Goal: Task Accomplishment & Management: Use online tool/utility

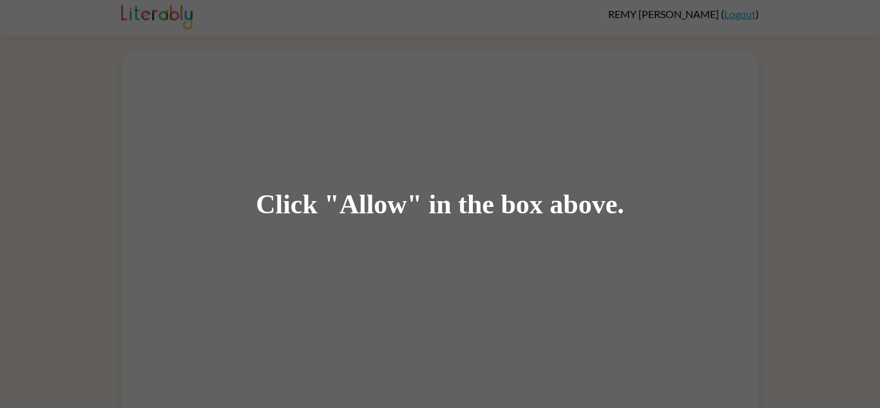
scroll to position [5, 0]
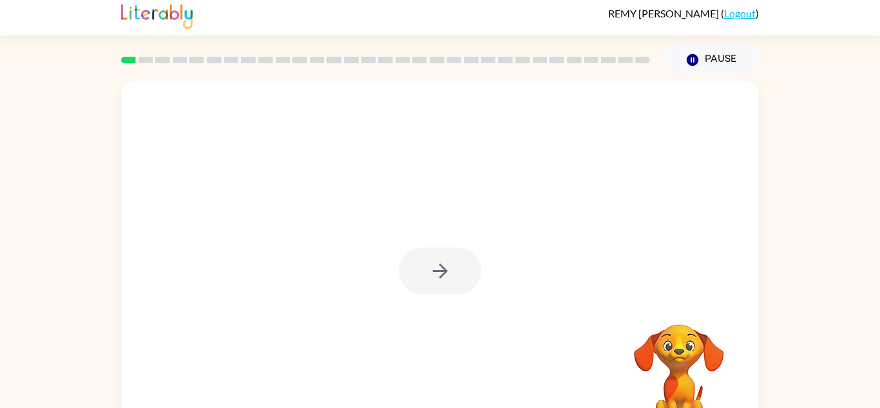
click at [146, 66] on div at bounding box center [385, 59] width 544 height 45
click at [413, 272] on button "button" at bounding box center [440, 270] width 82 height 47
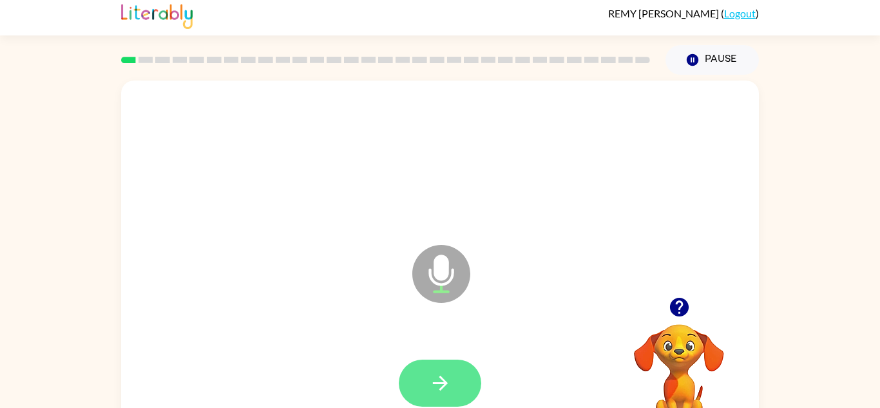
click at [415, 384] on button "button" at bounding box center [440, 382] width 82 height 47
click at [448, 361] on button "button" at bounding box center [440, 382] width 82 height 47
click at [429, 386] on icon "button" at bounding box center [440, 383] width 23 height 23
click at [457, 395] on button "button" at bounding box center [440, 382] width 82 height 47
click at [419, 387] on button "button" at bounding box center [440, 382] width 82 height 47
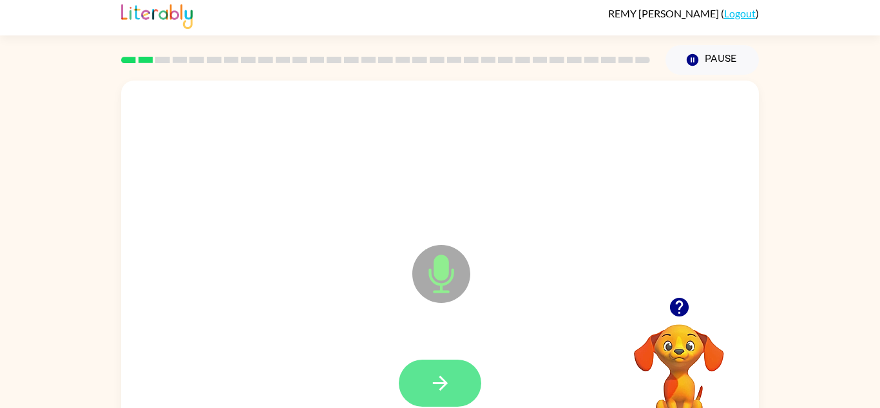
click at [424, 372] on button "button" at bounding box center [440, 382] width 82 height 47
click at [439, 363] on button "button" at bounding box center [440, 382] width 82 height 47
click at [419, 395] on button "button" at bounding box center [440, 382] width 82 height 47
click at [432, 375] on icon "button" at bounding box center [440, 383] width 23 height 23
click at [412, 364] on button "button" at bounding box center [440, 382] width 82 height 47
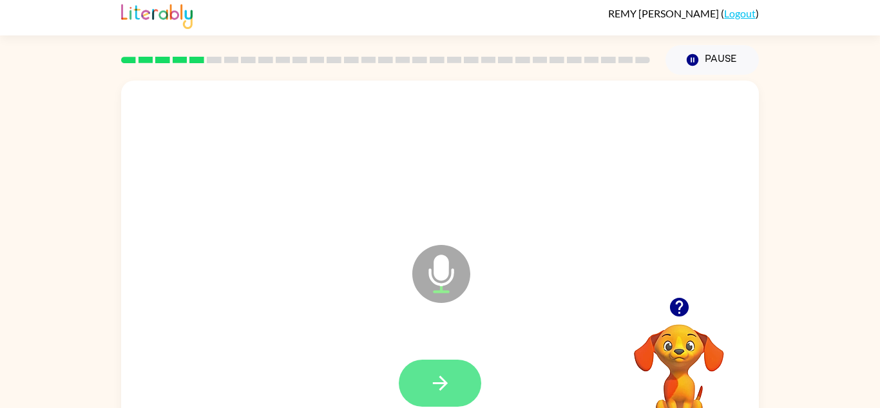
click at [414, 383] on button "button" at bounding box center [440, 382] width 82 height 47
click at [435, 373] on icon "button" at bounding box center [440, 383] width 23 height 23
click at [420, 376] on button "button" at bounding box center [440, 382] width 82 height 47
click at [423, 378] on button "button" at bounding box center [440, 382] width 82 height 47
click at [443, 377] on icon "button" at bounding box center [440, 383] width 23 height 23
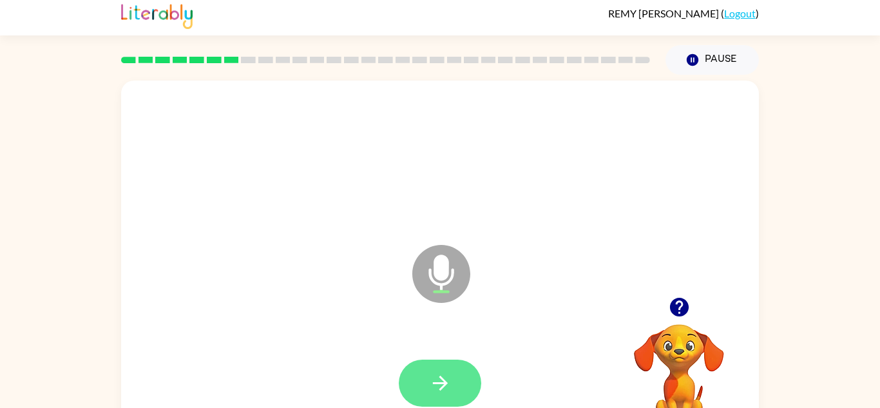
click at [421, 372] on button "button" at bounding box center [440, 382] width 82 height 47
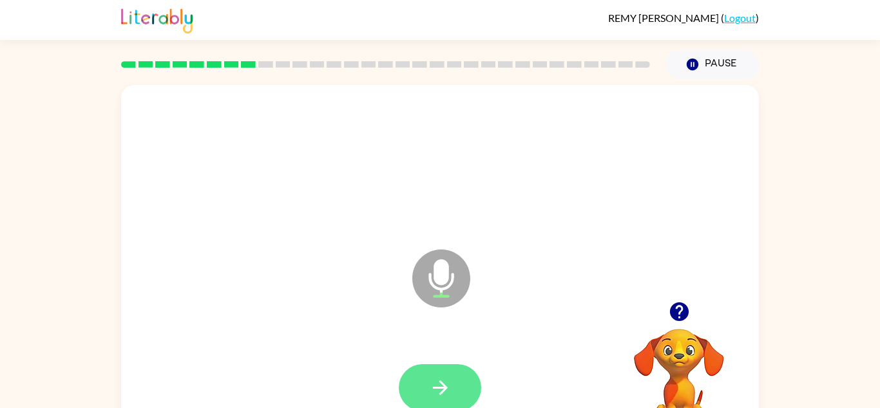
click at [428, 385] on button "button" at bounding box center [440, 387] width 82 height 47
click at [441, 367] on button "button" at bounding box center [440, 387] width 82 height 47
click at [425, 394] on button "button" at bounding box center [440, 387] width 82 height 47
click at [428, 374] on button "button" at bounding box center [440, 387] width 82 height 47
click at [432, 383] on icon "button" at bounding box center [440, 387] width 23 height 23
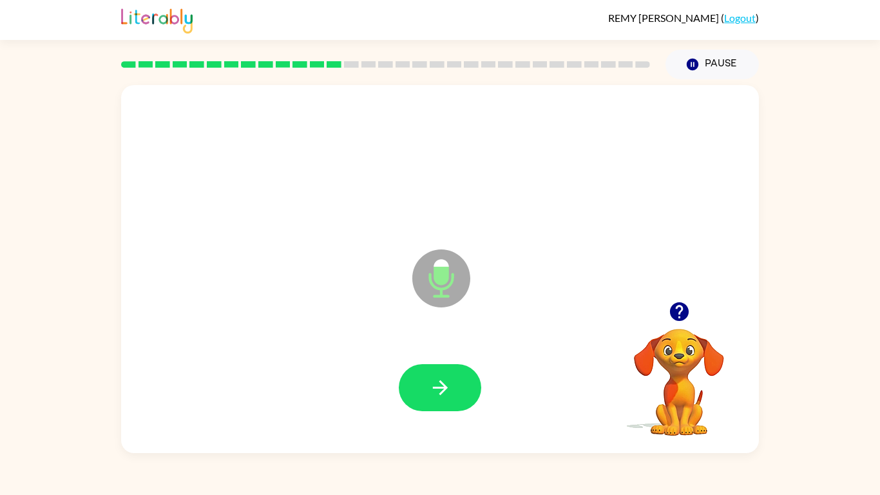
click at [573, 367] on div at bounding box center [440, 388] width 612 height 106
click at [424, 395] on button "button" at bounding box center [440, 387] width 82 height 47
click at [13, 156] on div "Microphone The Microphone is here when it is your turn to talk Your browser mus…" at bounding box center [440, 266] width 880 height 374
click at [435, 364] on button "button" at bounding box center [440, 387] width 82 height 47
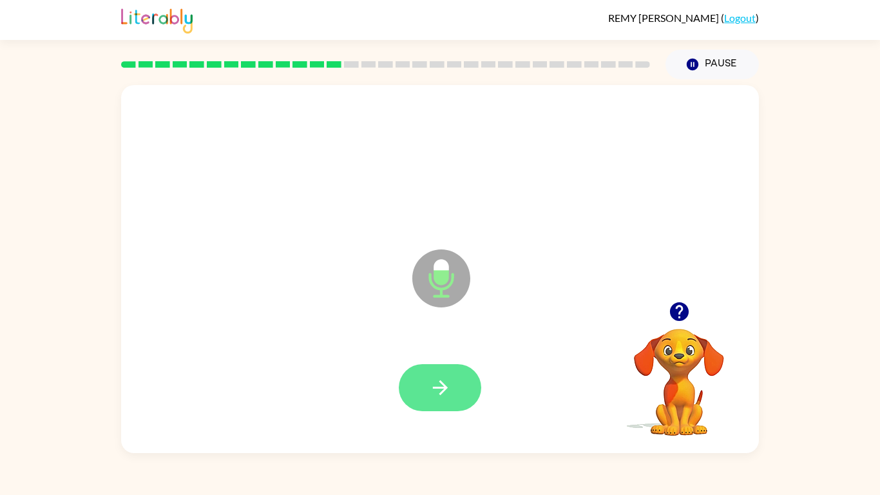
click at [415, 384] on button "button" at bounding box center [440, 387] width 82 height 47
click at [441, 388] on icon "button" at bounding box center [440, 387] width 23 height 23
click at [440, 399] on button "button" at bounding box center [440, 387] width 82 height 47
click at [433, 383] on icon "button" at bounding box center [440, 387] width 23 height 23
click at [441, 387] on icon "button" at bounding box center [439, 387] width 15 height 15
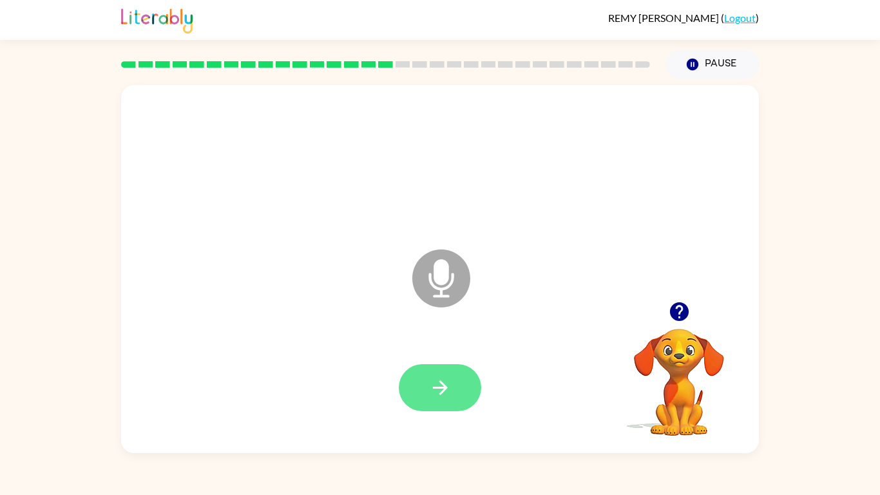
click at [461, 383] on button "button" at bounding box center [440, 387] width 82 height 47
click at [434, 372] on button "button" at bounding box center [440, 387] width 82 height 47
click at [424, 394] on button "button" at bounding box center [440, 387] width 82 height 47
click at [432, 366] on button "button" at bounding box center [440, 387] width 82 height 47
click at [432, 370] on button "button" at bounding box center [440, 387] width 82 height 47
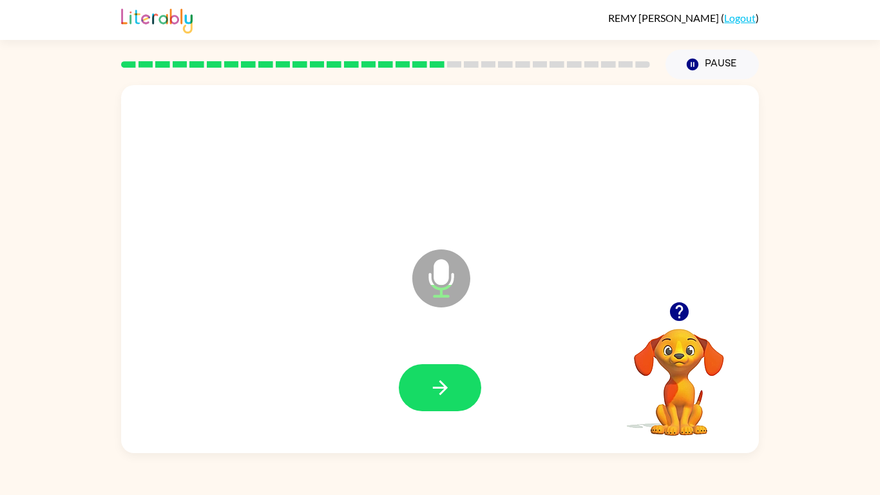
click at [283, 297] on div "Microphone The Microphone is here when it is your turn to talk" at bounding box center [440, 269] width 638 height 368
click at [573, 371] on div at bounding box center [440, 388] width 612 height 106
click at [424, 374] on button "button" at bounding box center [440, 387] width 82 height 47
click at [426, 387] on button "button" at bounding box center [440, 387] width 82 height 47
click at [417, 395] on button "button" at bounding box center [440, 387] width 82 height 47
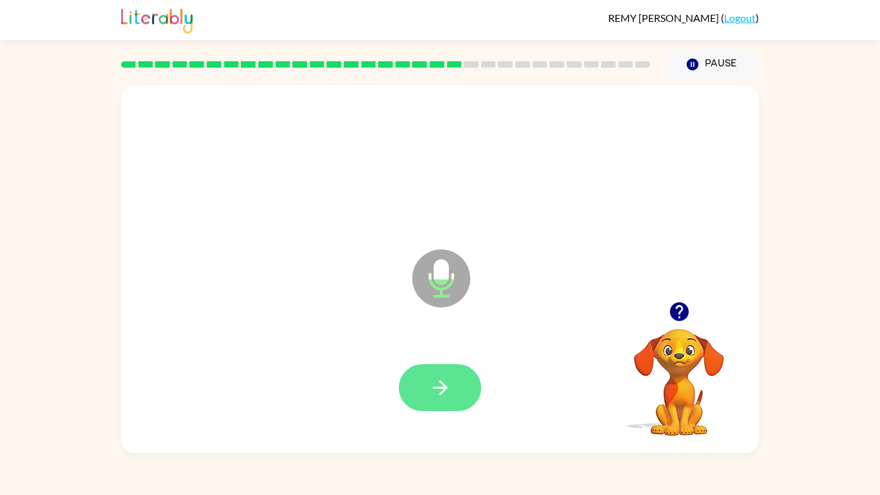
click at [419, 385] on button "button" at bounding box center [440, 387] width 82 height 47
click at [413, 395] on button "button" at bounding box center [440, 387] width 82 height 47
click at [423, 377] on button "button" at bounding box center [440, 387] width 82 height 47
click at [452, 400] on button "button" at bounding box center [440, 387] width 82 height 47
click at [423, 392] on button "button" at bounding box center [440, 387] width 82 height 47
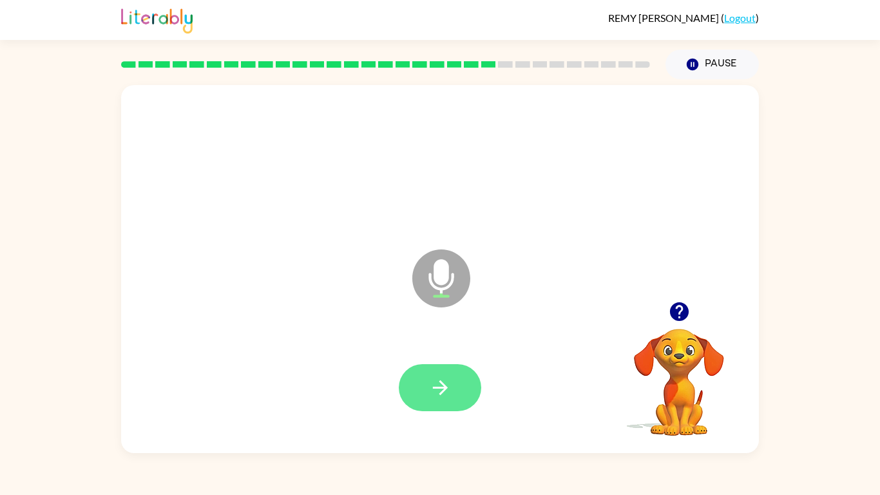
click at [426, 386] on button "button" at bounding box center [440, 387] width 82 height 47
click at [421, 377] on button "button" at bounding box center [440, 387] width 82 height 47
click at [440, 372] on button "button" at bounding box center [440, 387] width 82 height 47
click at [432, 354] on div at bounding box center [440, 388] width 612 height 106
click at [437, 382] on icon "button" at bounding box center [440, 387] width 23 height 23
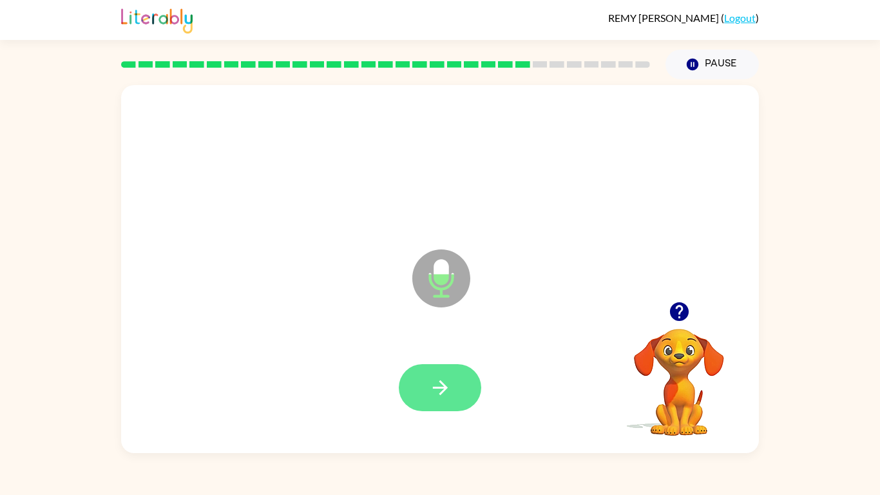
click at [410, 389] on button "button" at bounding box center [440, 387] width 82 height 47
click at [414, 394] on button "button" at bounding box center [440, 387] width 82 height 47
click at [430, 376] on icon "button" at bounding box center [440, 387] width 23 height 23
click at [423, 385] on button "button" at bounding box center [440, 387] width 82 height 47
click at [428, 402] on button "button" at bounding box center [440, 387] width 82 height 47
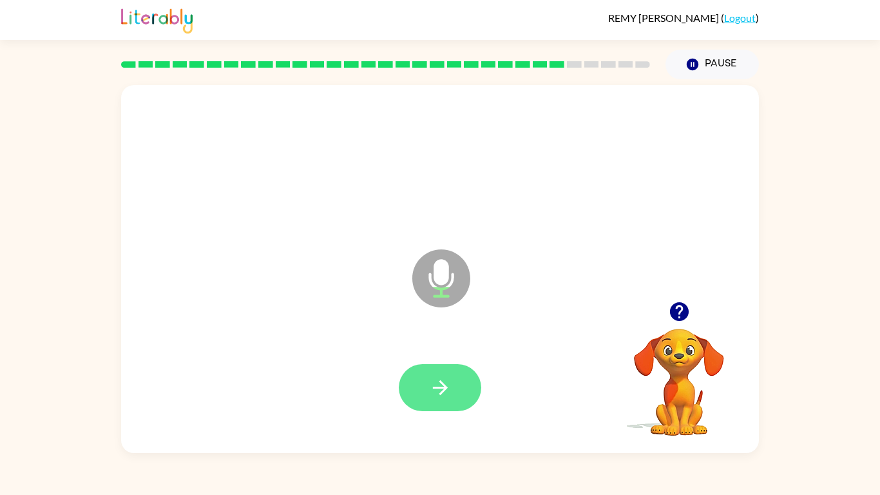
click at [439, 377] on icon "button" at bounding box center [440, 387] width 23 height 23
click at [417, 366] on button "button" at bounding box center [440, 387] width 82 height 47
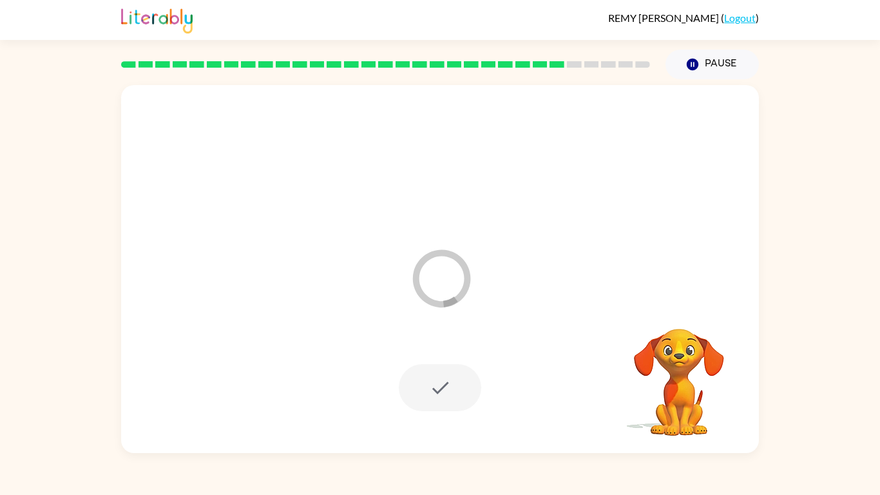
click at [410, 389] on div at bounding box center [440, 387] width 82 height 47
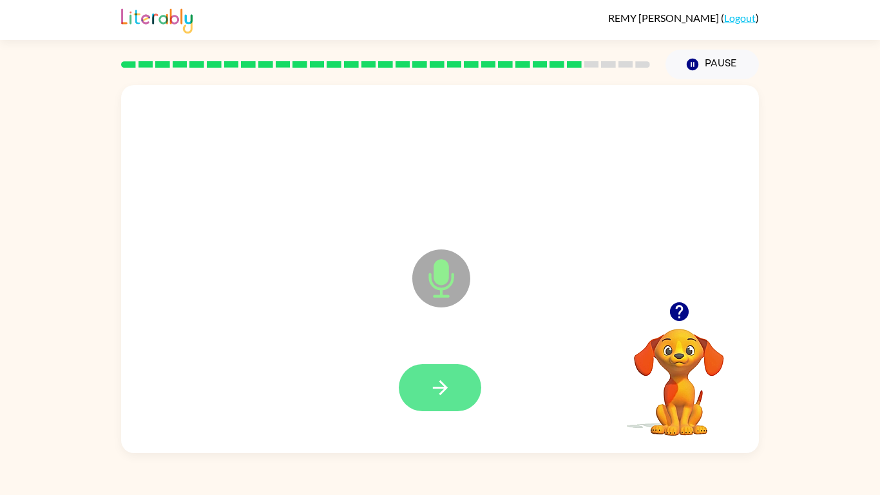
click at [418, 391] on button "button" at bounding box center [440, 387] width 82 height 47
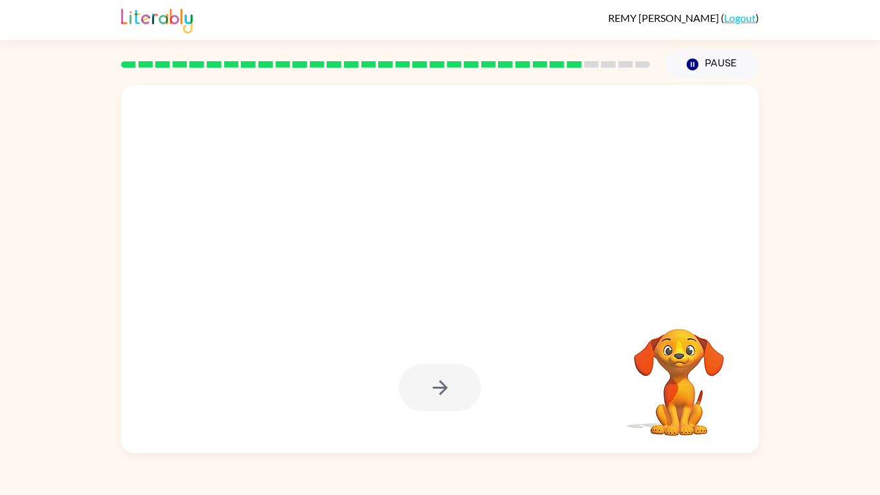
click at [421, 388] on div at bounding box center [440, 387] width 82 height 47
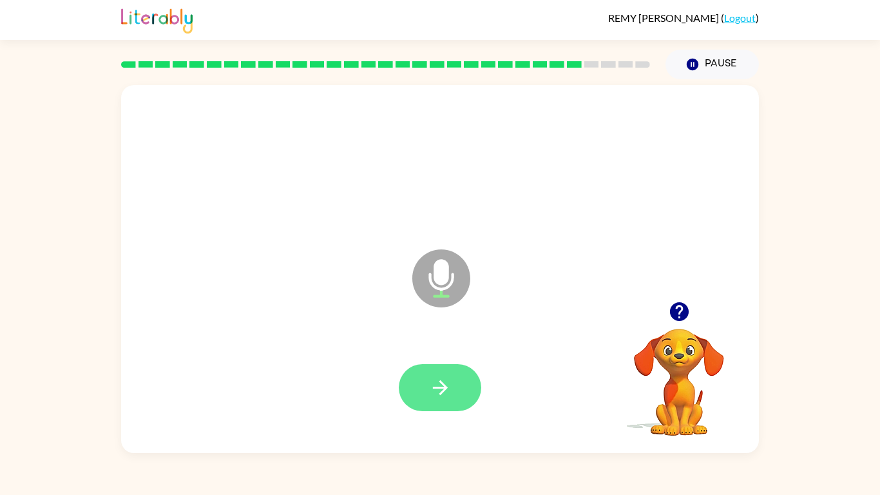
click at [410, 400] on button "button" at bounding box center [440, 387] width 82 height 47
click at [456, 394] on button "button" at bounding box center [440, 387] width 82 height 47
click at [471, 406] on div at bounding box center [440, 387] width 82 height 47
click at [459, 374] on button "button" at bounding box center [440, 387] width 82 height 47
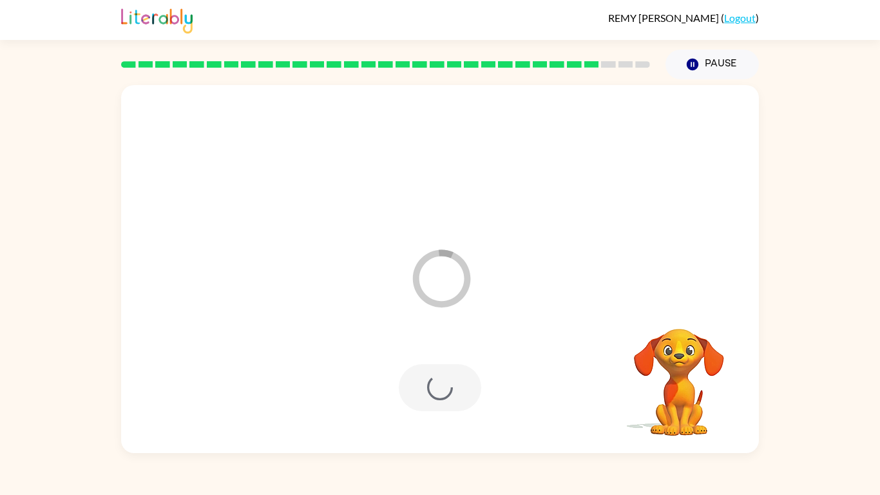
click at [406, 356] on div at bounding box center [440, 388] width 612 height 106
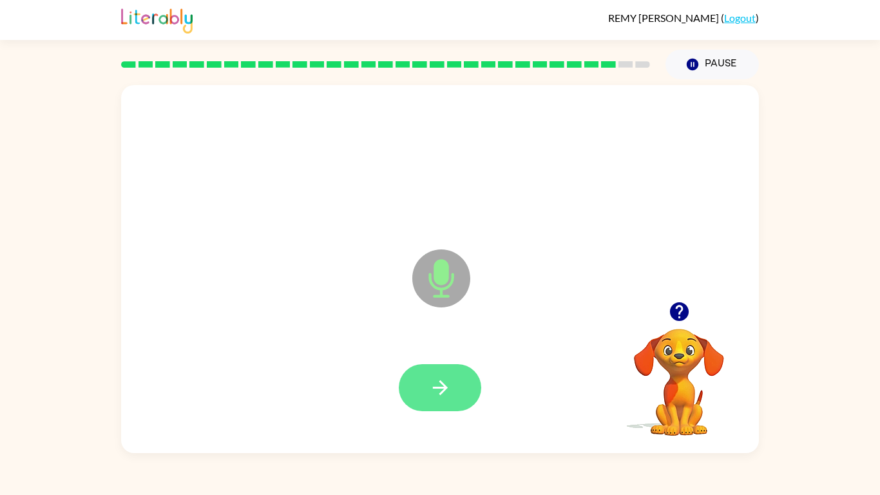
click at [425, 371] on button "button" at bounding box center [440, 387] width 82 height 47
click at [435, 387] on icon "button" at bounding box center [439, 387] width 15 height 15
click at [435, 394] on icon "button" at bounding box center [440, 387] width 23 height 23
click at [417, 383] on button "button" at bounding box center [440, 387] width 82 height 47
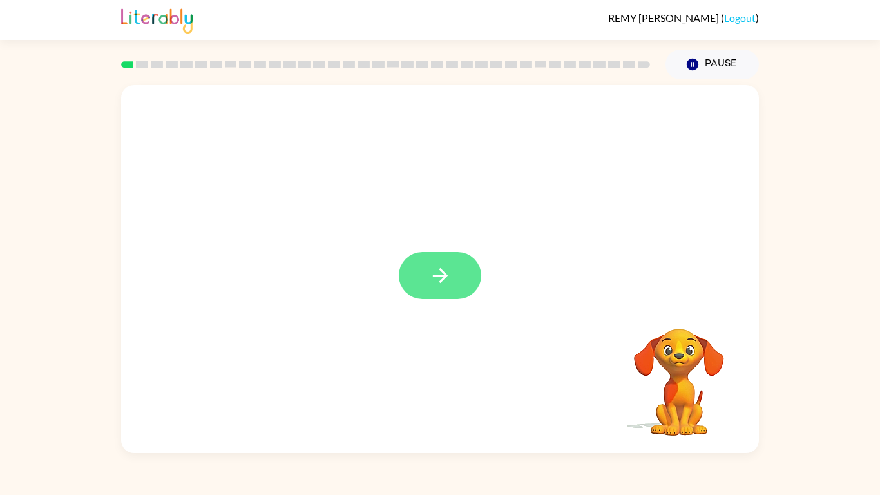
click at [444, 253] on button "button" at bounding box center [440, 275] width 82 height 47
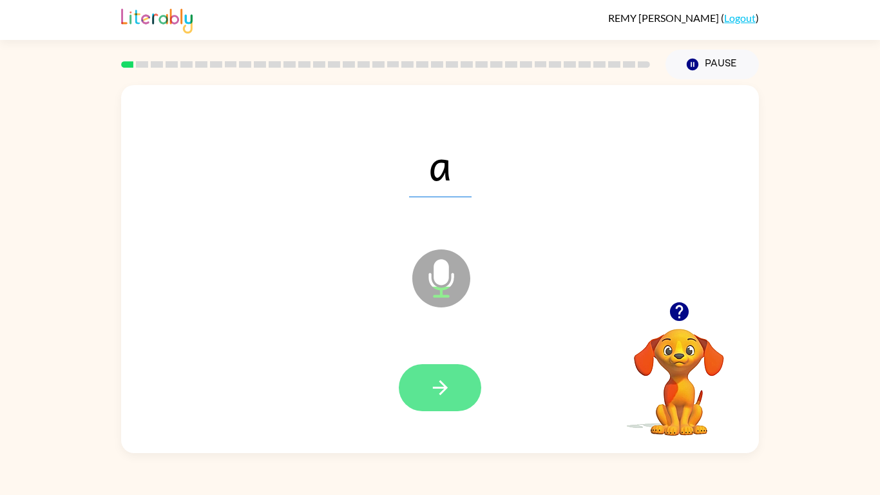
click at [445, 386] on icon "button" at bounding box center [439, 387] width 15 height 15
click at [451, 373] on button "button" at bounding box center [440, 387] width 82 height 47
click at [431, 385] on icon "button" at bounding box center [440, 387] width 23 height 23
click at [875, 53] on div "[PERSON_NAME] ( Logout ) Pause Pause D Microphone The Microphone is here when i…" at bounding box center [440, 247] width 880 height 495
click at [409, 383] on button "button" at bounding box center [440, 387] width 82 height 47
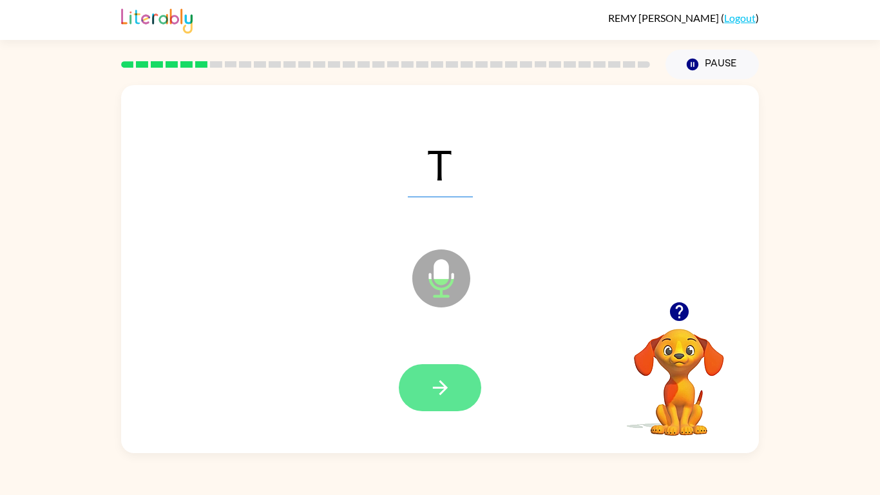
click at [426, 387] on button "button" at bounding box center [440, 387] width 82 height 47
click at [425, 401] on button "button" at bounding box center [440, 387] width 82 height 47
click at [414, 393] on button "button" at bounding box center [440, 387] width 82 height 47
click at [421, 387] on button "button" at bounding box center [440, 387] width 82 height 47
click at [413, 388] on button "button" at bounding box center [440, 387] width 82 height 47
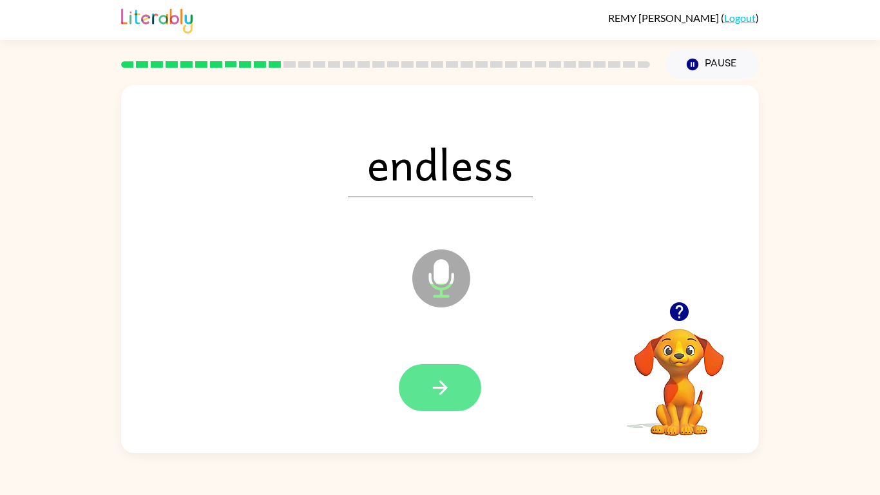
click at [421, 368] on button "button" at bounding box center [440, 387] width 82 height 47
click at [432, 376] on div at bounding box center [440, 387] width 82 height 47
click at [433, 398] on icon "button" at bounding box center [440, 387] width 23 height 23
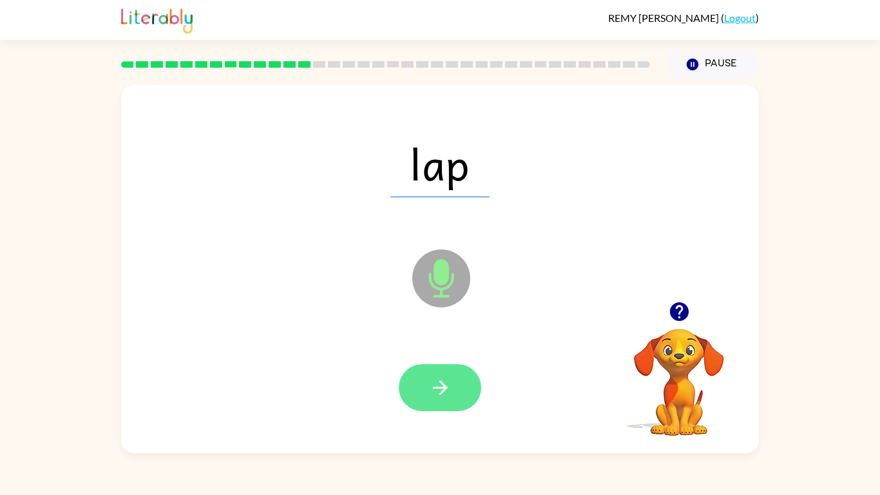
click at [441, 392] on icon "button" at bounding box center [439, 387] width 15 height 15
click at [428, 372] on button "button" at bounding box center [440, 387] width 82 height 47
click at [440, 388] on icon "button" at bounding box center [440, 387] width 23 height 23
click at [430, 374] on button "button" at bounding box center [440, 387] width 82 height 47
click at [417, 404] on button "button" at bounding box center [440, 387] width 82 height 47
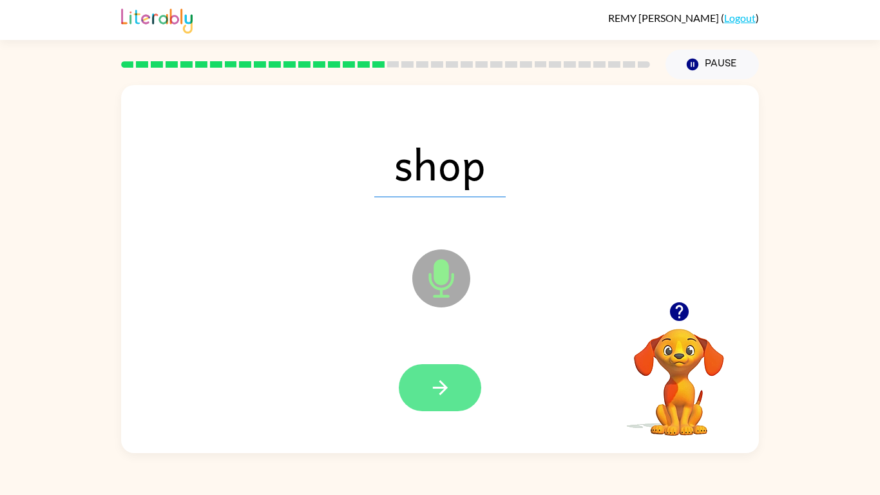
click at [422, 367] on button "button" at bounding box center [440, 387] width 82 height 47
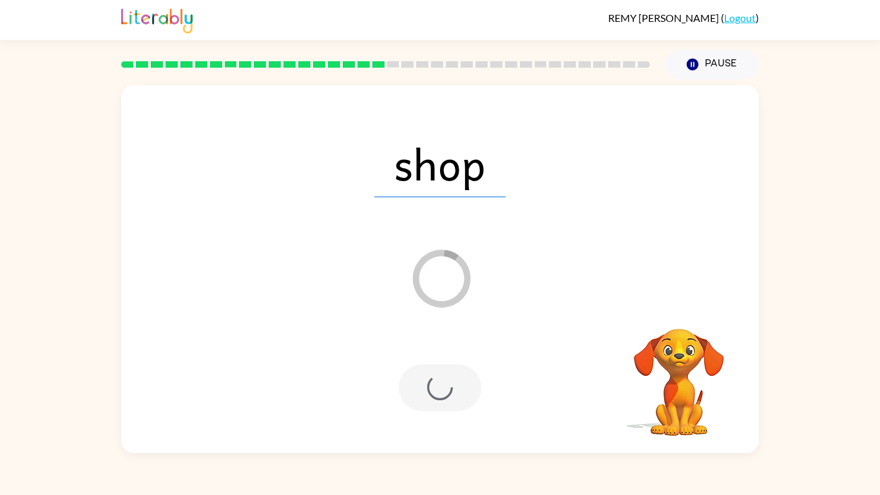
click at [422, 381] on div at bounding box center [440, 387] width 82 height 47
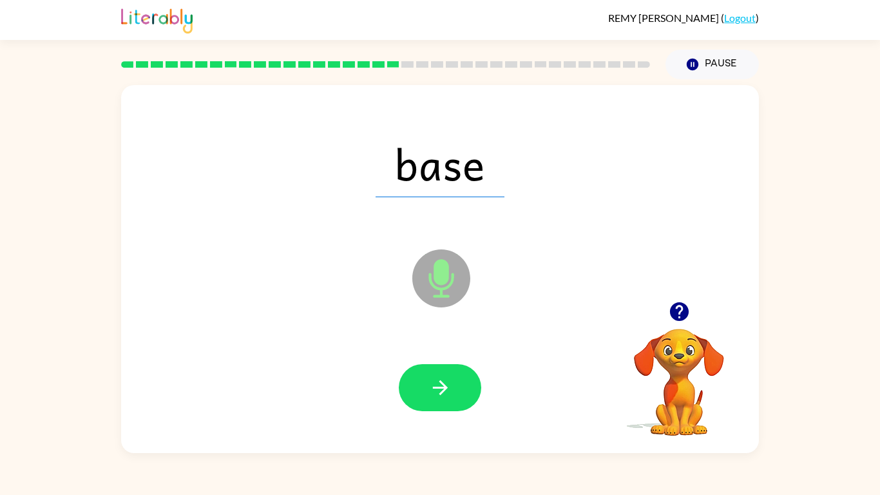
click at [424, 357] on div at bounding box center [440, 388] width 612 height 106
click at [440, 379] on icon "button" at bounding box center [440, 387] width 23 height 23
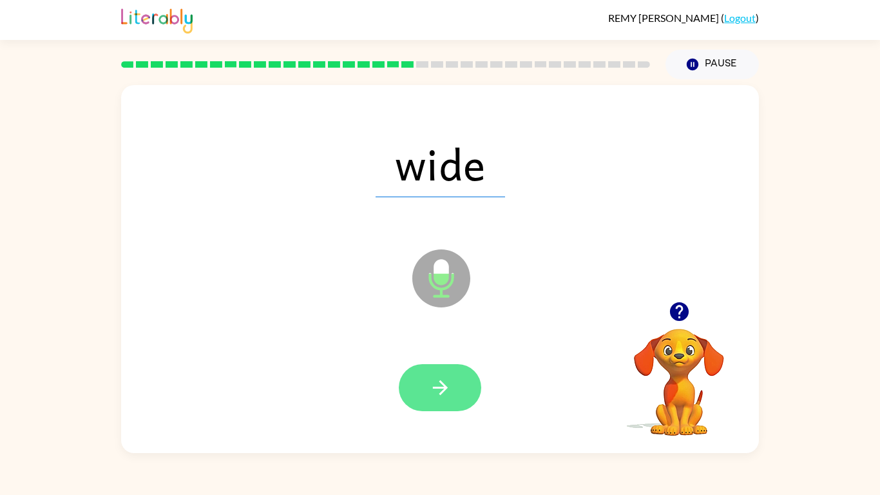
click at [429, 378] on icon "button" at bounding box center [440, 387] width 23 height 23
click at [432, 379] on icon "button" at bounding box center [440, 387] width 23 height 23
click at [426, 383] on button "button" at bounding box center [440, 387] width 82 height 47
click at [414, 401] on button "button" at bounding box center [440, 387] width 82 height 47
click at [414, 398] on button "button" at bounding box center [440, 387] width 82 height 47
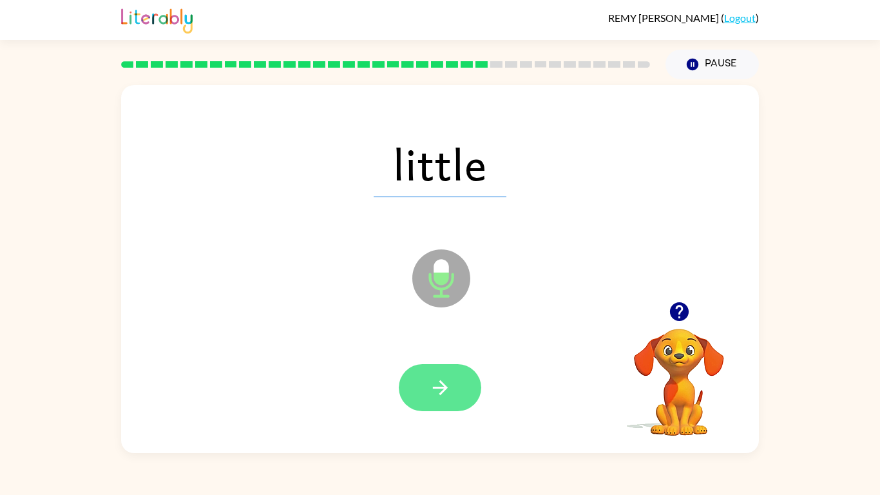
click at [416, 391] on button "button" at bounding box center [440, 387] width 82 height 47
click at [421, 378] on button "button" at bounding box center [440, 387] width 82 height 47
click at [434, 396] on icon "button" at bounding box center [440, 387] width 23 height 23
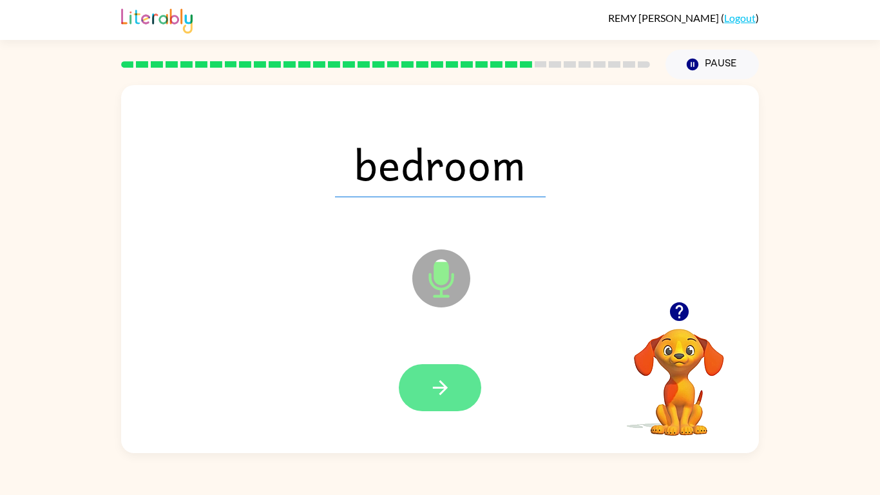
click at [427, 397] on button "button" at bounding box center [440, 387] width 82 height 47
click at [423, 382] on button "button" at bounding box center [440, 387] width 82 height 47
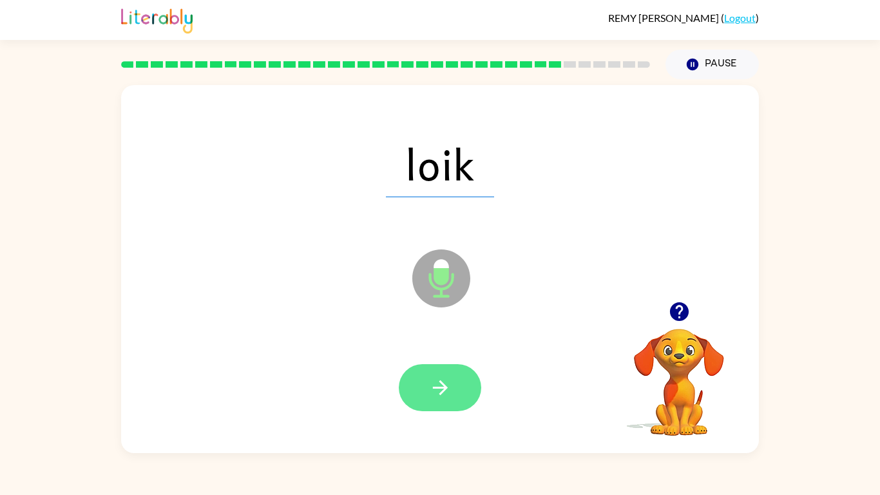
click at [427, 394] on button "button" at bounding box center [440, 387] width 82 height 47
click at [431, 371] on button "button" at bounding box center [440, 387] width 82 height 47
click at [425, 368] on button "button" at bounding box center [440, 387] width 82 height 47
click at [427, 399] on button "button" at bounding box center [440, 387] width 82 height 47
click at [426, 389] on button "button" at bounding box center [440, 387] width 82 height 47
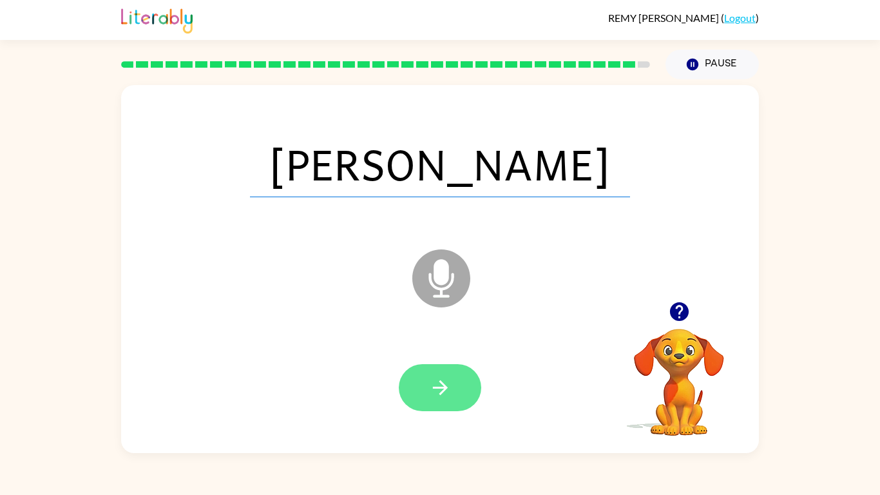
click at [430, 372] on button "button" at bounding box center [440, 387] width 82 height 47
